Goal: Task Accomplishment & Management: Use online tool/utility

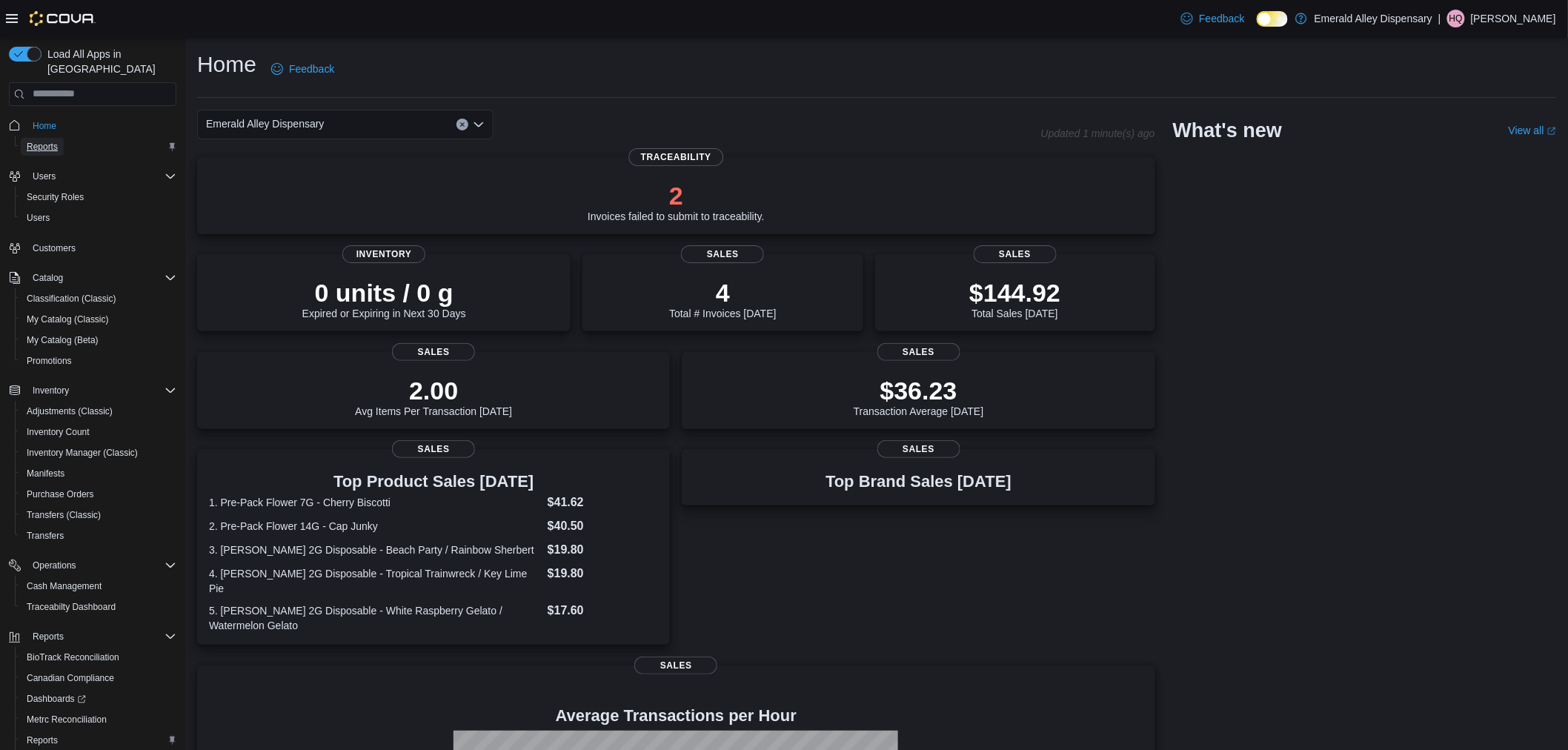
click at [52, 141] on span "Reports" at bounding box center [42, 146] width 31 height 12
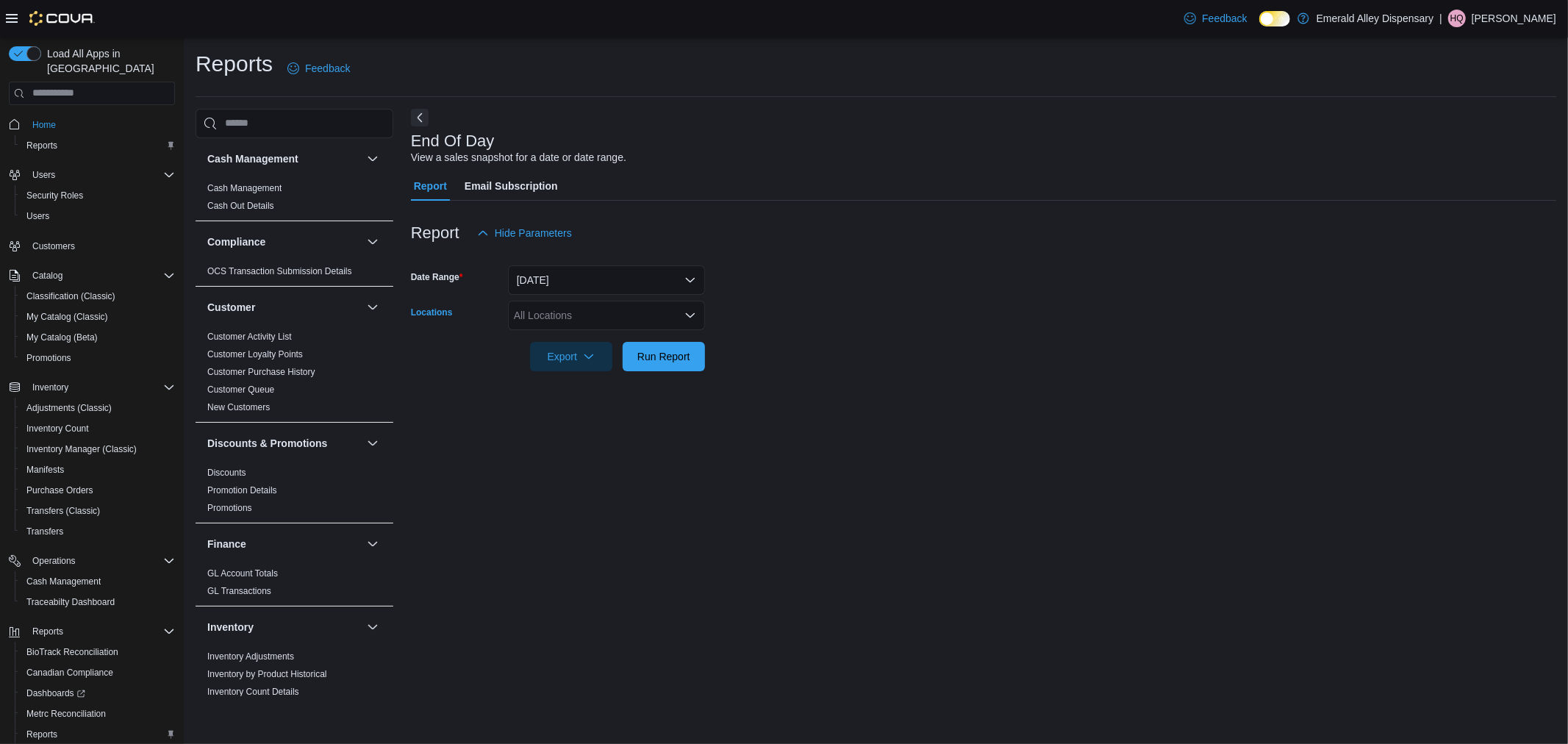
click at [647, 310] on div "All Locations" at bounding box center [606, 316] width 197 height 30
click at [649, 328] on div "All Locations Combo box. Selected. Combo box input. All Locations. Type some te…" at bounding box center [606, 316] width 197 height 30
click at [649, 339] on span "Emerald Alley Dispensary" at bounding box center [590, 340] width 117 height 15
click at [649, 339] on div "1141 NW 1st Street" at bounding box center [593, 340] width 152 height 15
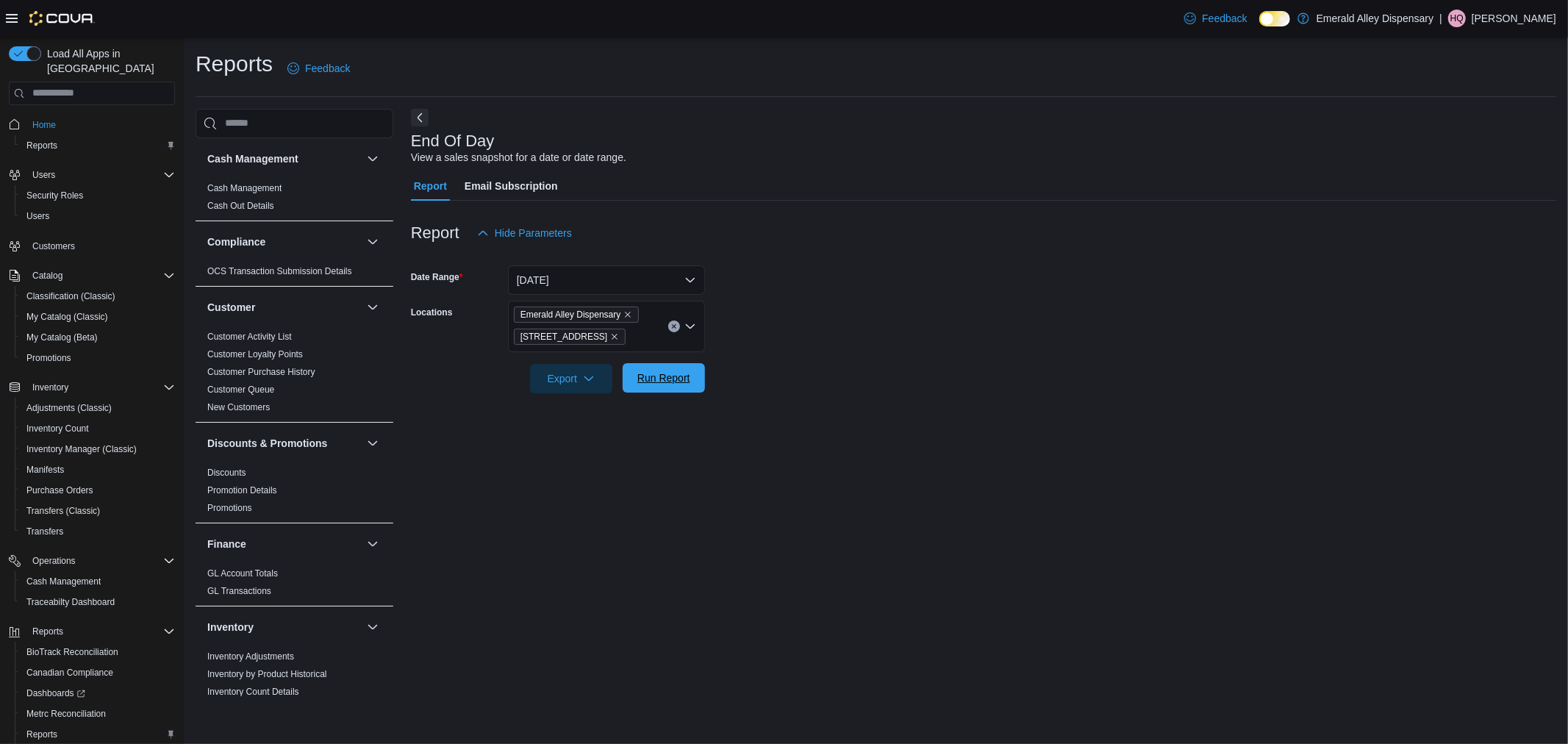
click at [669, 385] on span "Run Report" at bounding box center [663, 378] width 53 height 15
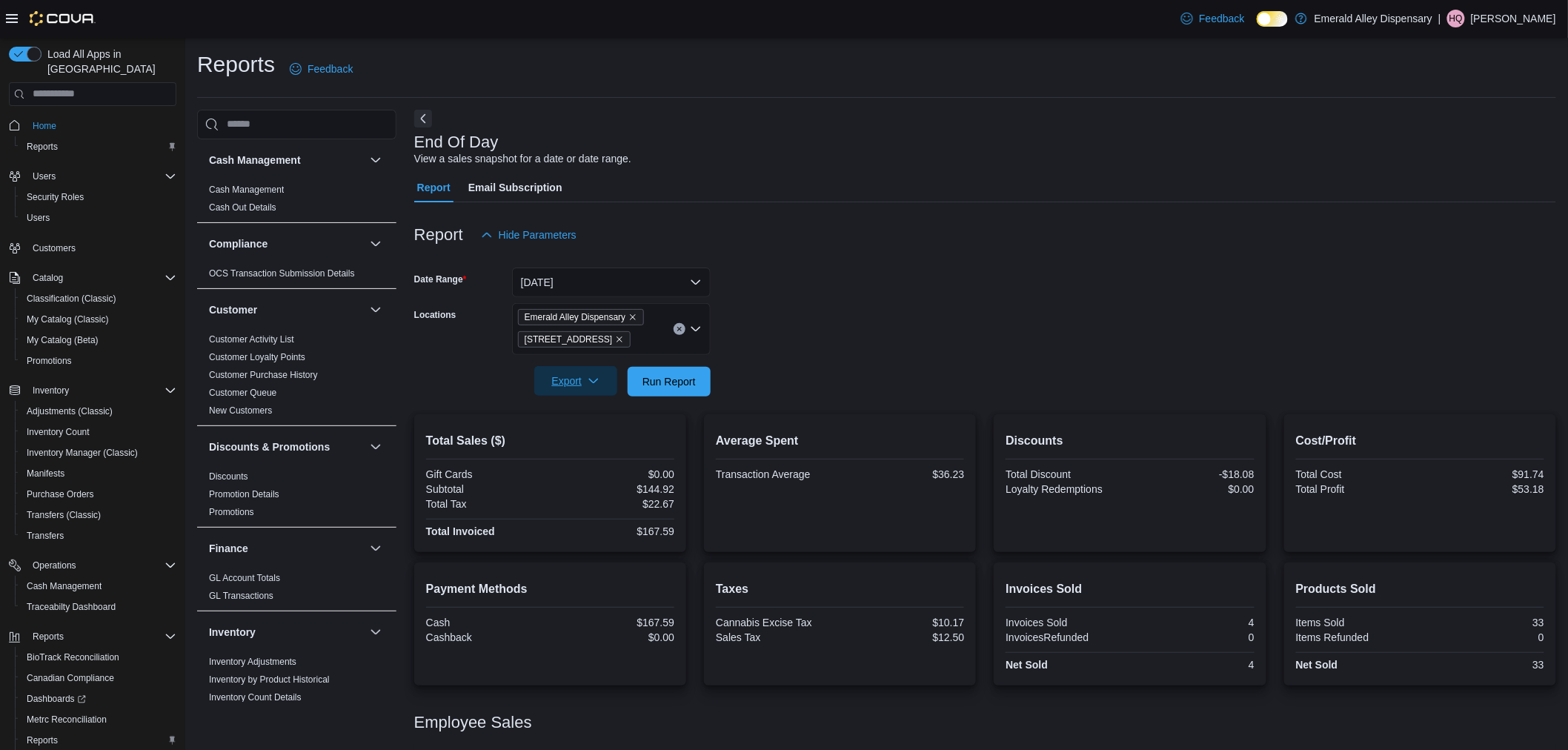
click at [558, 374] on span "Export" at bounding box center [576, 382] width 65 height 30
click at [568, 428] on button "Export to Pdf" at bounding box center [577, 440] width 85 height 30
